Goal: Task Accomplishment & Management: Manage account settings

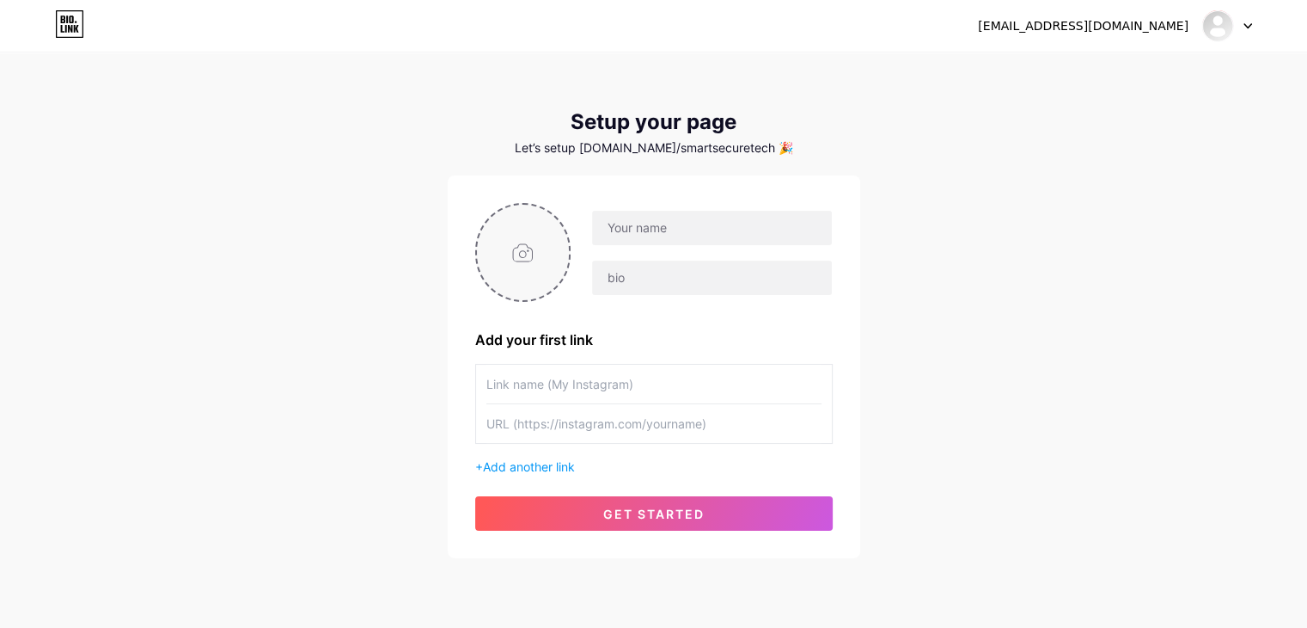
click at [557, 255] on input "file" at bounding box center [523, 252] width 93 height 95
type input "C:\fakepath\Front-1-1-scaled-e1751526818648.jpg"
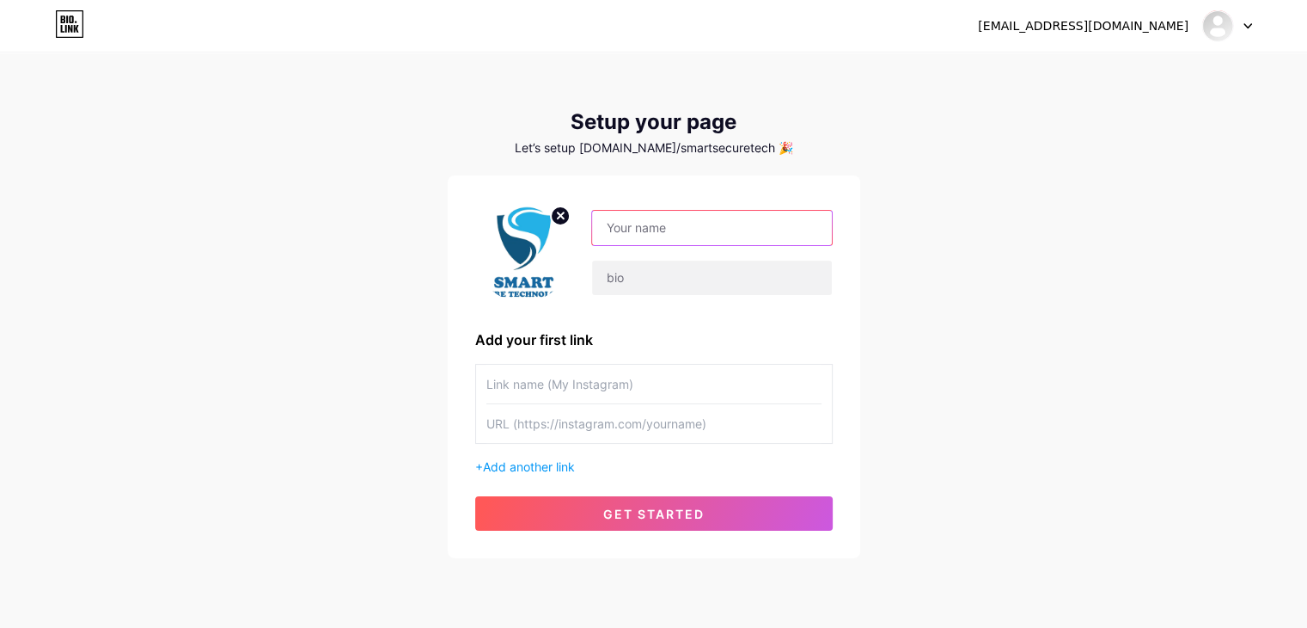
click at [625, 229] on input "text" at bounding box center [711, 228] width 239 height 34
drag, startPoint x: 706, startPoint y: 236, endPoint x: 955, endPoint y: 233, distance: 249.3
click at [955, 233] on div "[EMAIL_ADDRESS][DOMAIN_NAME] Dashboard Logout Setup your page Let’s setup [DOMA…" at bounding box center [653, 306] width 1307 height 613
type input "Smart Secure Tech"
click at [695, 291] on input "text" at bounding box center [711, 277] width 239 height 34
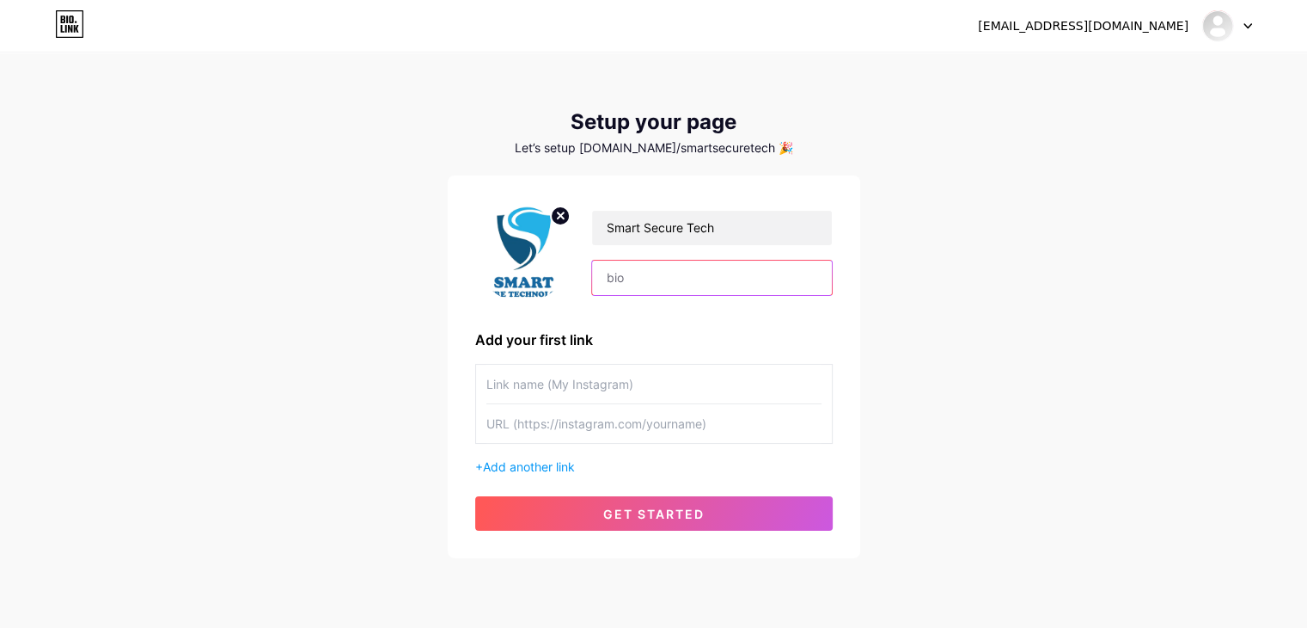
paste input "Home Security Systems in [GEOGRAPHIC_DATA] | Home Security Solutions - Smart Se…"
drag, startPoint x: 659, startPoint y: 287, endPoint x: 887, endPoint y: 290, distance: 227.8
click at [887, 290] on div "[EMAIL_ADDRESS][DOMAIN_NAME] Dashboard Logout Setup your page Let’s setup [DOMA…" at bounding box center [653, 306] width 1307 height 613
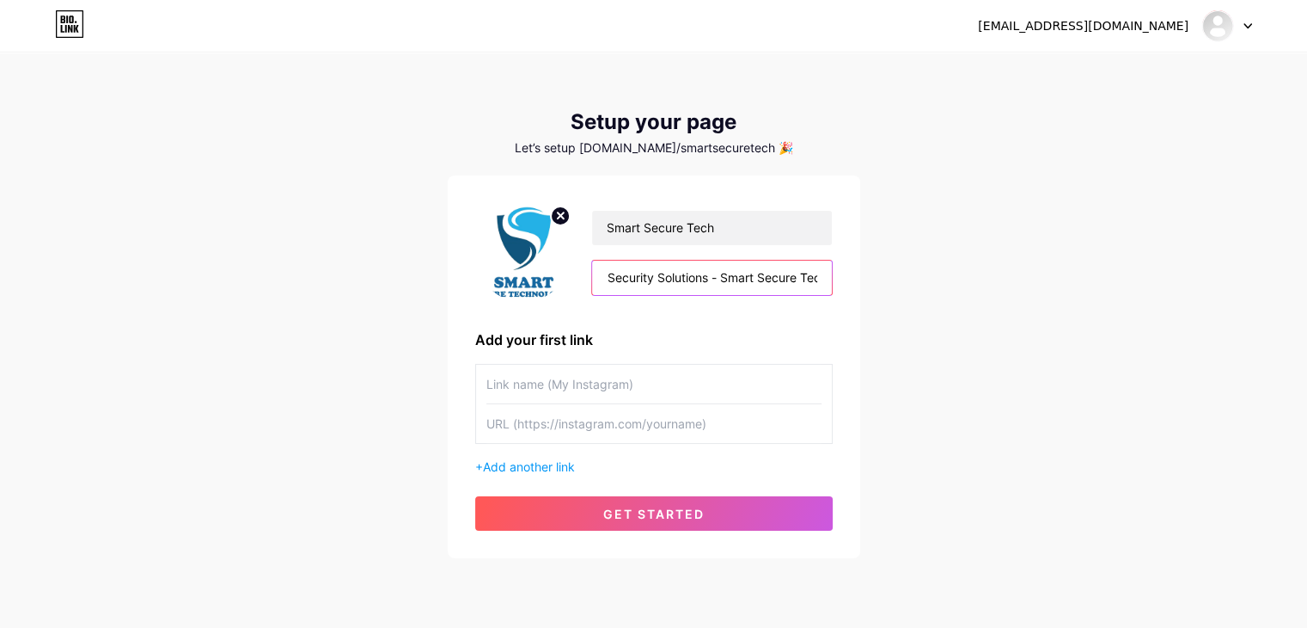
type input "Home Security Systems in [GEOGRAPHIC_DATA] | Home Security Solutions - Smart Se…"
click at [581, 403] on input "text" at bounding box center [654, 383] width 335 height 39
type input "My Website"
click at [574, 432] on input "text" at bounding box center [654, 423] width 335 height 39
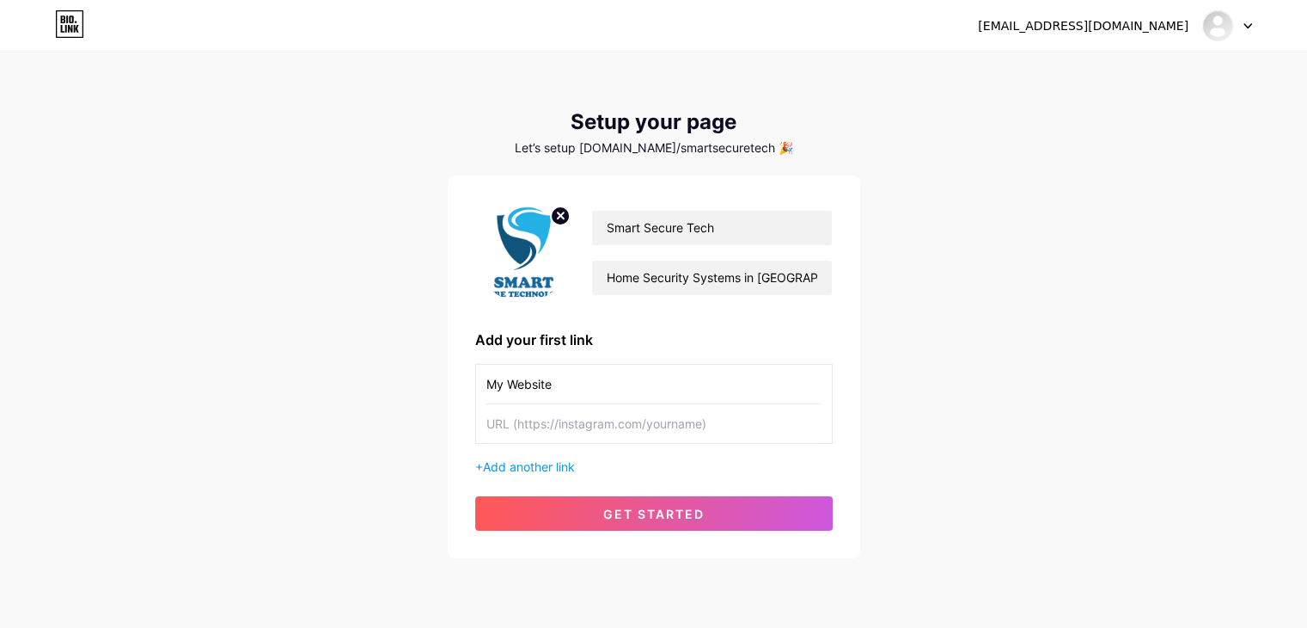
paste input "[URL][DOMAIN_NAME]"
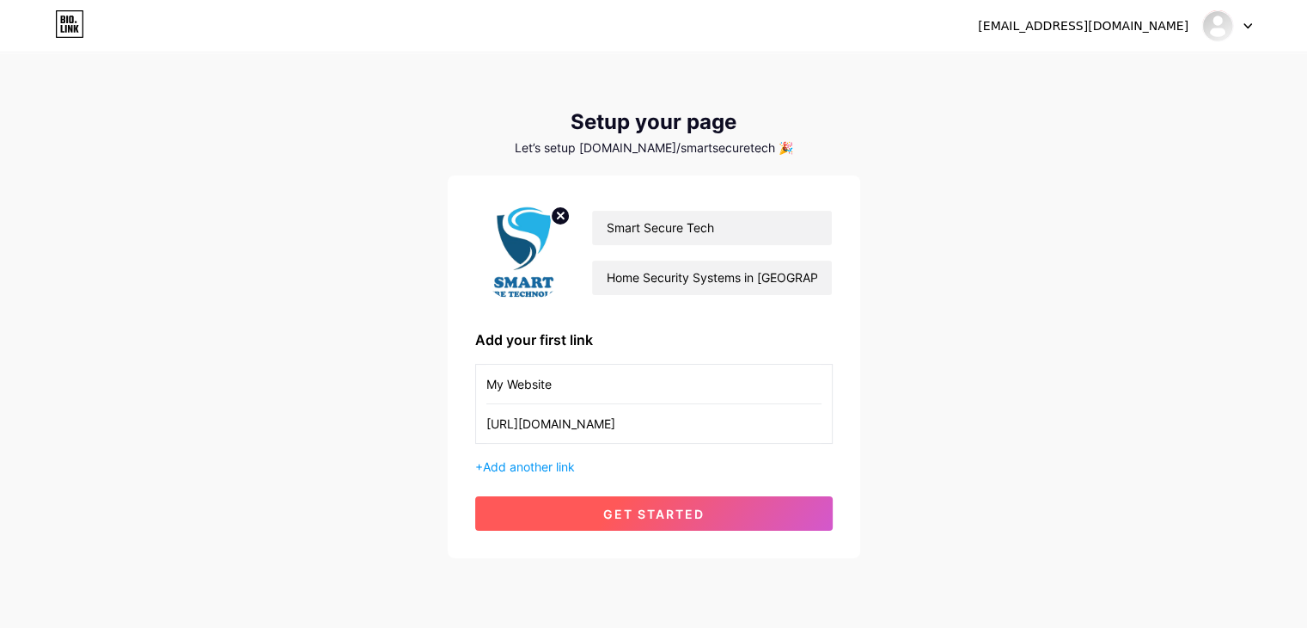
type input "[URL][DOMAIN_NAME]"
click at [667, 521] on span "get started" at bounding box center [653, 513] width 101 height 15
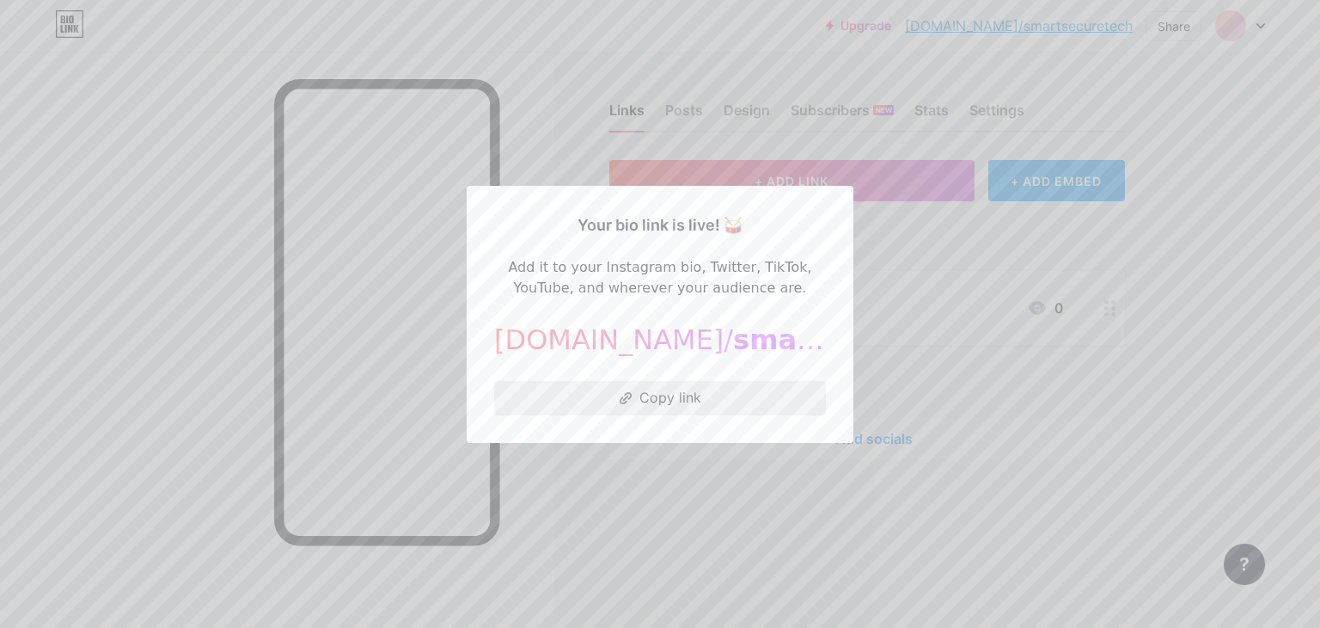
click at [646, 415] on button "Copy link" at bounding box center [660, 398] width 332 height 34
click at [850, 143] on div at bounding box center [660, 314] width 1320 height 628
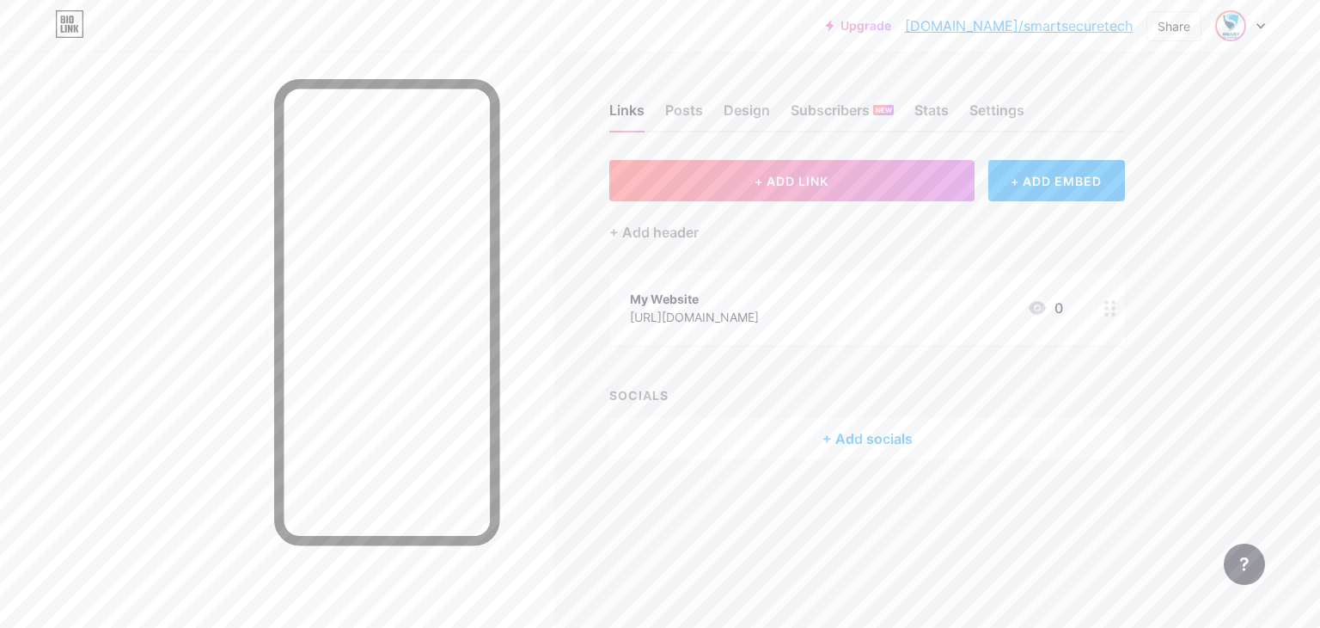
click at [1238, 27] on img at bounding box center [1231, 26] width 28 height 28
click at [1171, 259] on li "Logout" at bounding box center [1157, 241] width 213 height 46
